Goal: Information Seeking & Learning: Find specific fact

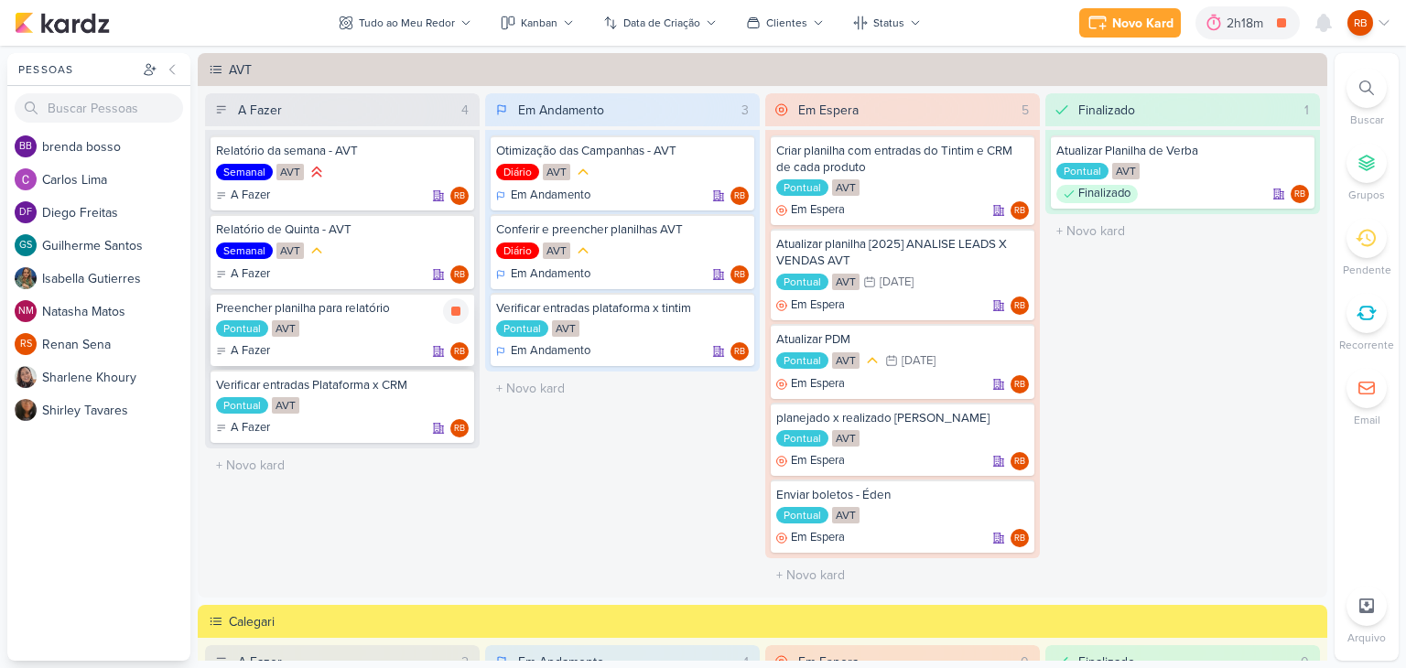
click at [381, 325] on div "Pontual AVT" at bounding box center [342, 329] width 253 height 18
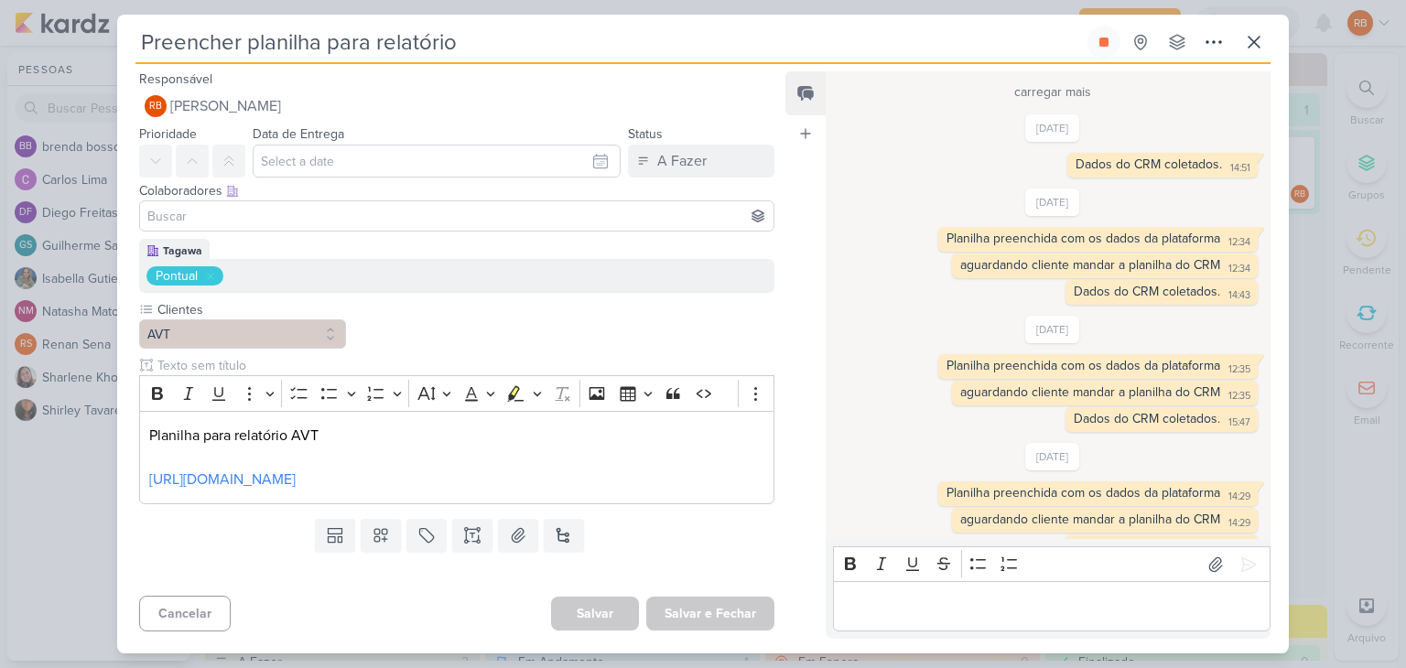
scroll to position [721, 0]
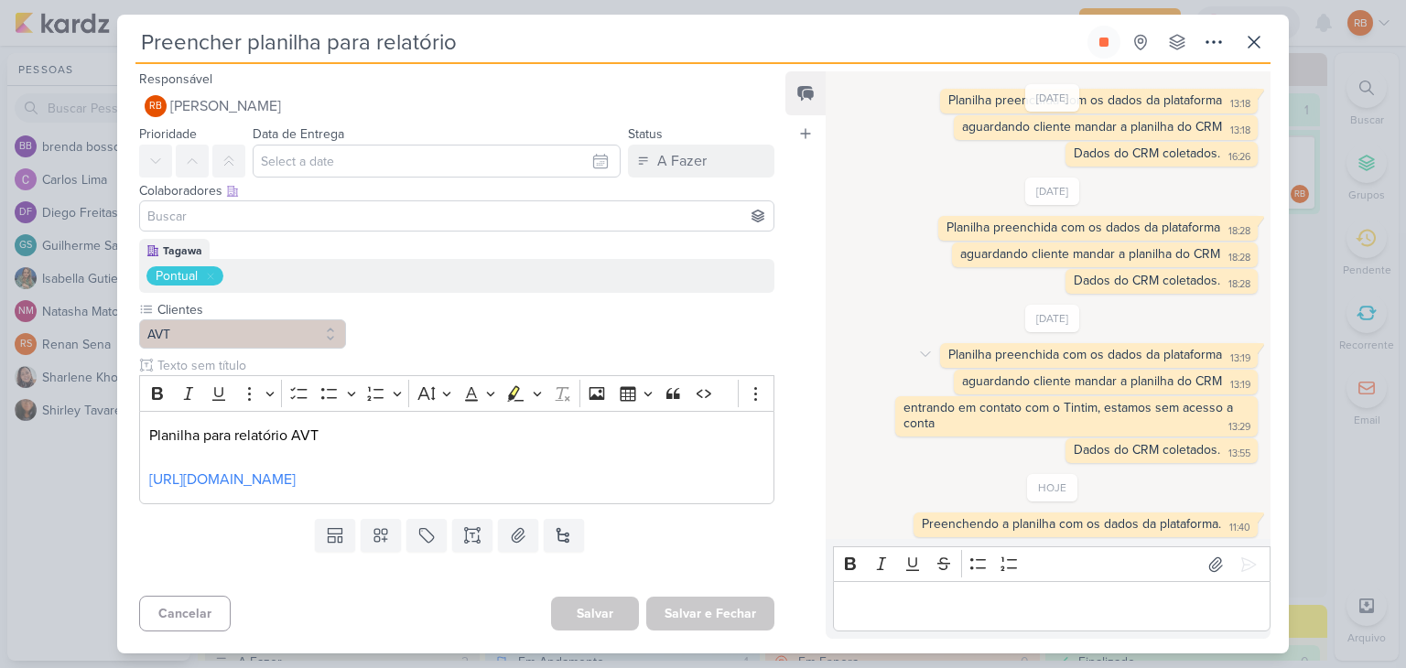
click at [1137, 359] on div "Planilha preenchida com os dados da plataforma 13:19 13:19" at bounding box center [1099, 355] width 318 height 25
click at [1137, 359] on div "Planilha preenchida com os dados da plataforma 13:19" at bounding box center [1099, 355] width 310 height 17
copy div "Planilha preenchida com os dados da plataforma 13:19"
click at [1002, 598] on p "Editor editing area: main" at bounding box center [1051, 607] width 418 height 22
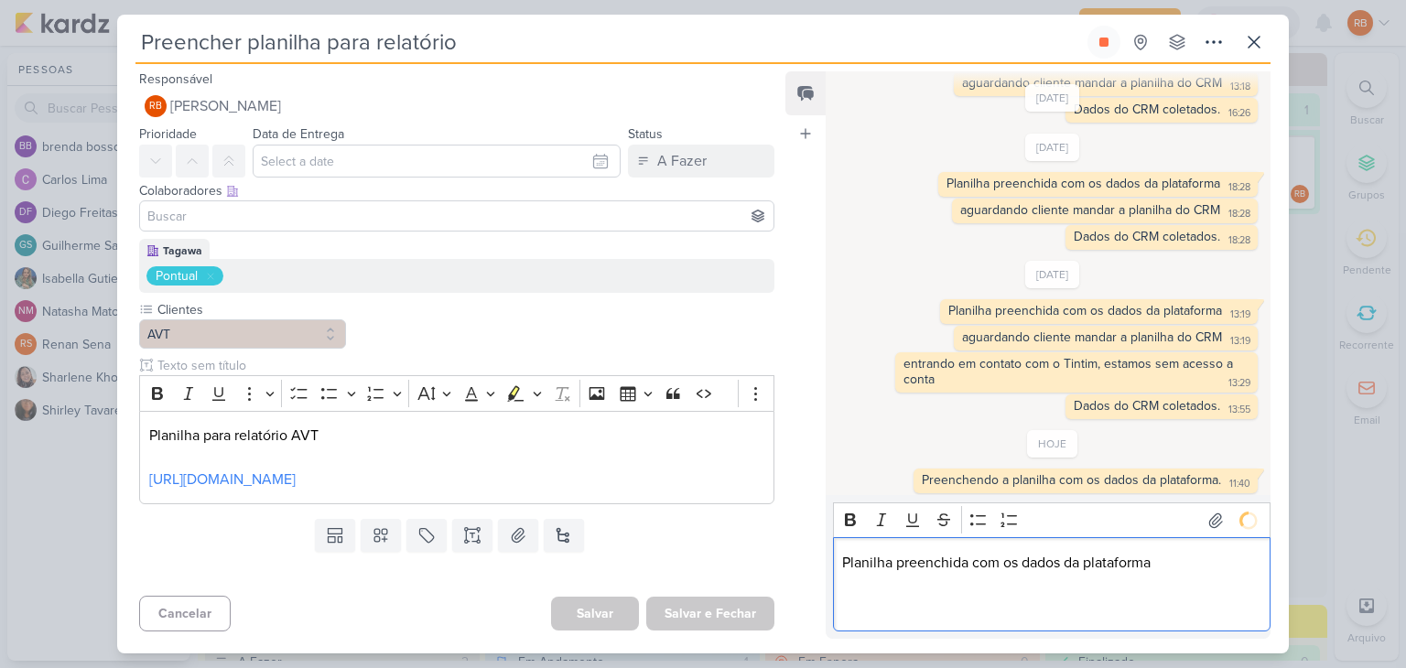
scroll to position [748, 0]
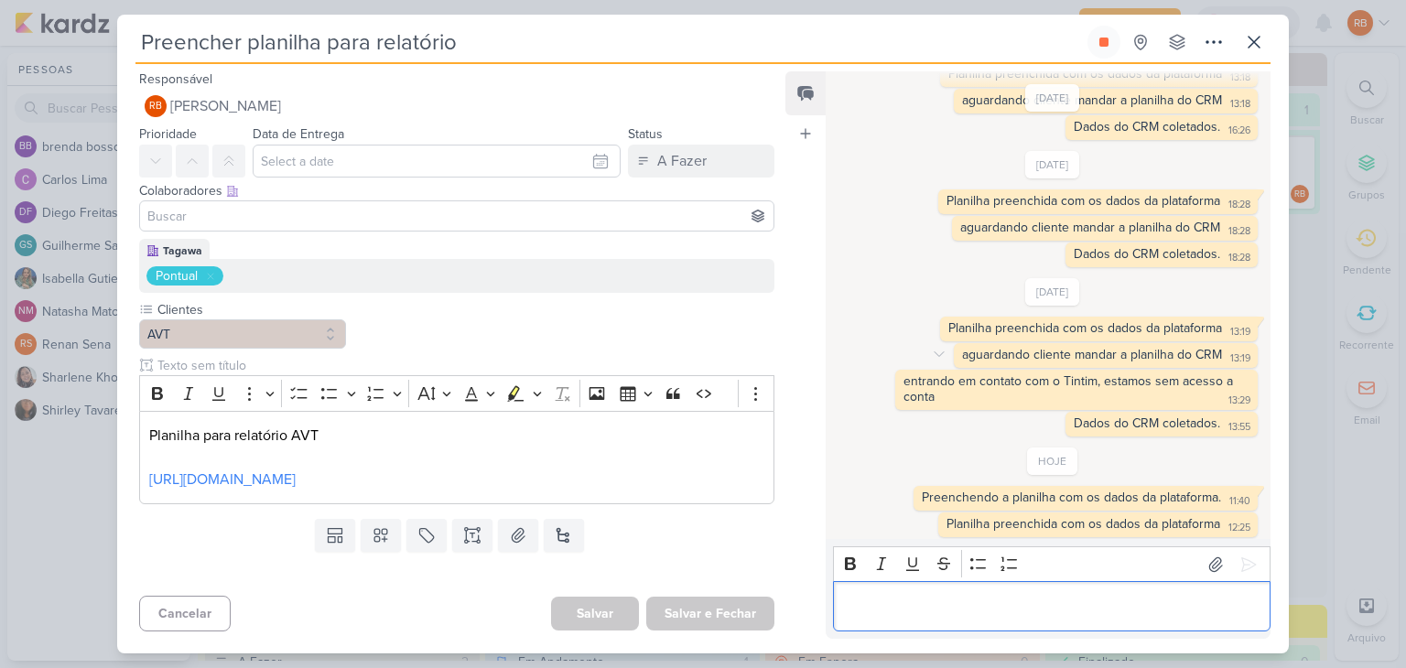
click at [1120, 352] on div "aguardando cliente mandar a planilha do CRM" at bounding box center [1092, 355] width 260 height 16
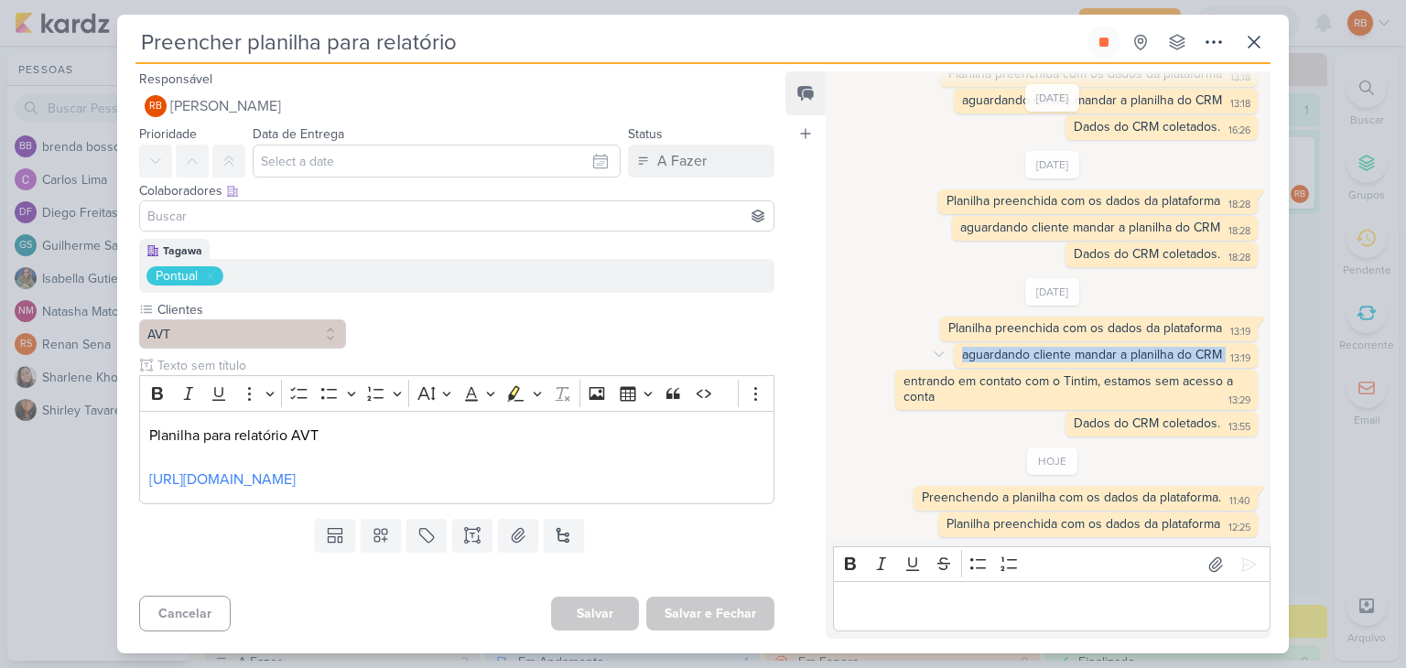
click at [1120, 352] on div "aguardando cliente mandar a planilha do CRM" at bounding box center [1092, 355] width 260 height 16
copy div "aguardando cliente mandar a planilha do CRM 13:19"
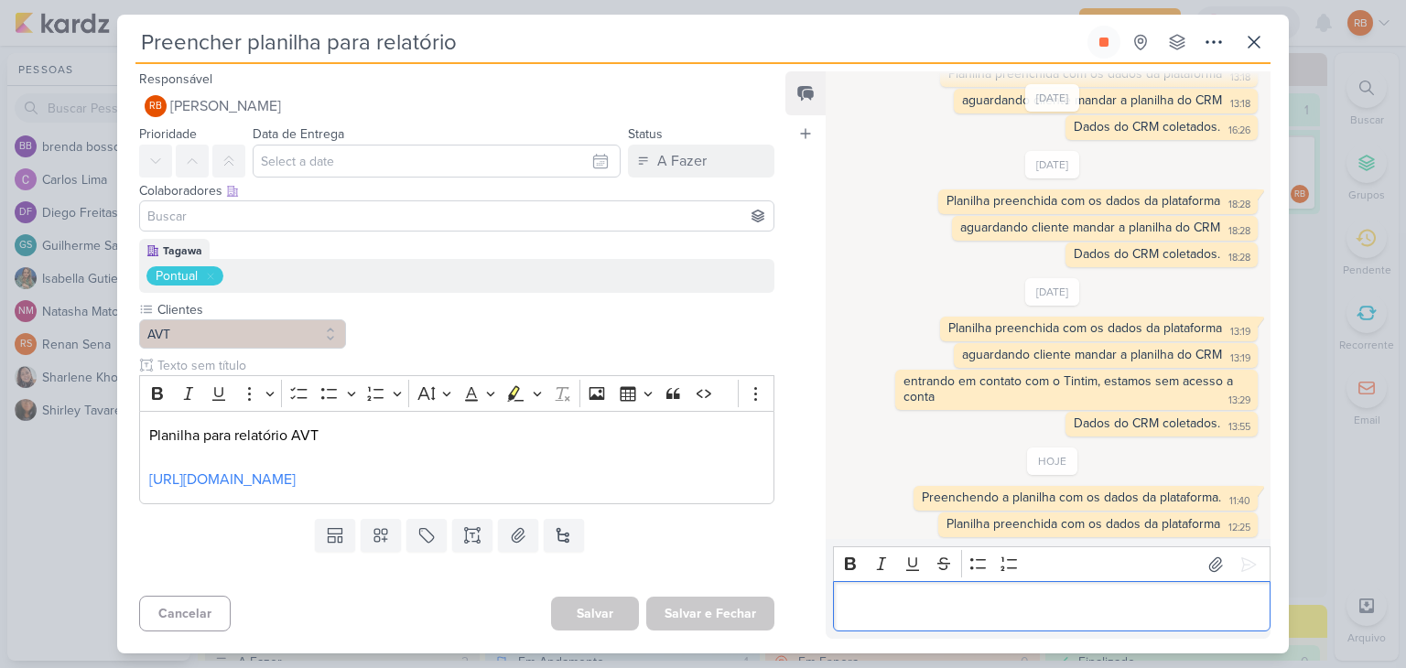
click at [893, 609] on p "Editor editing area: main" at bounding box center [1051, 607] width 418 height 22
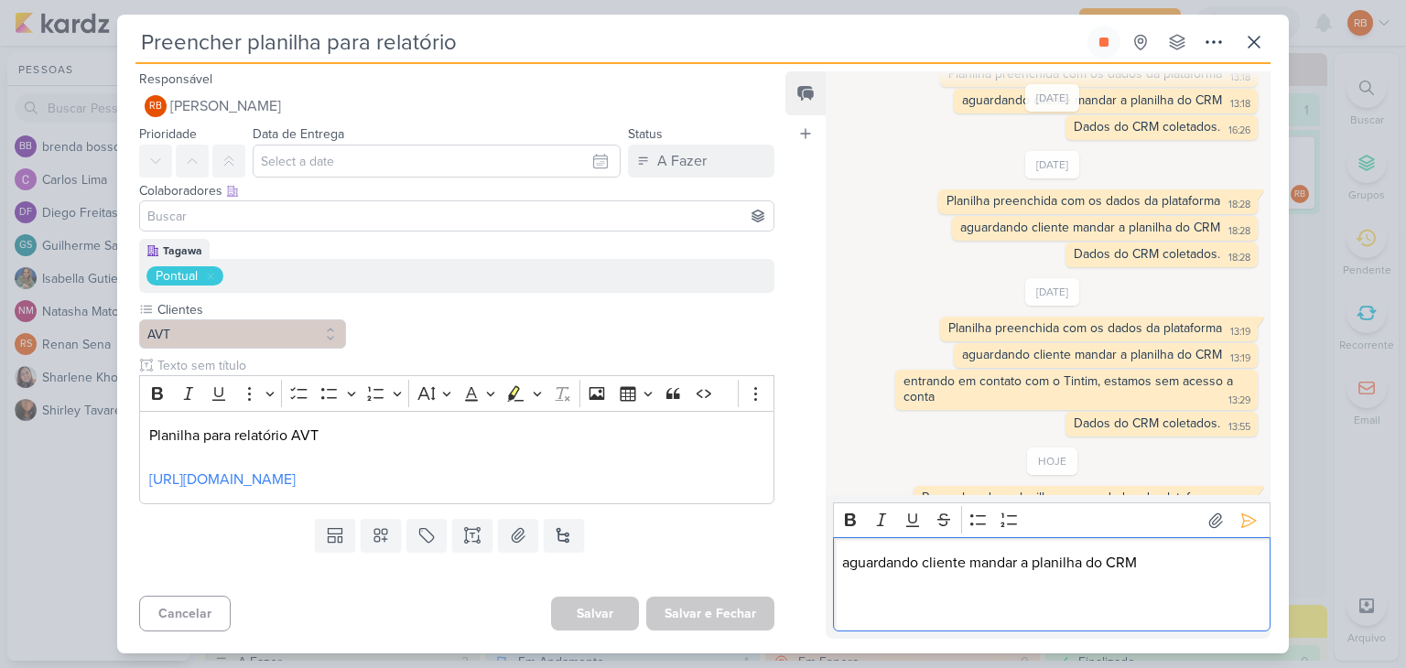
scroll to position [765, 0]
